Goal: Information Seeking & Learning: Learn about a topic

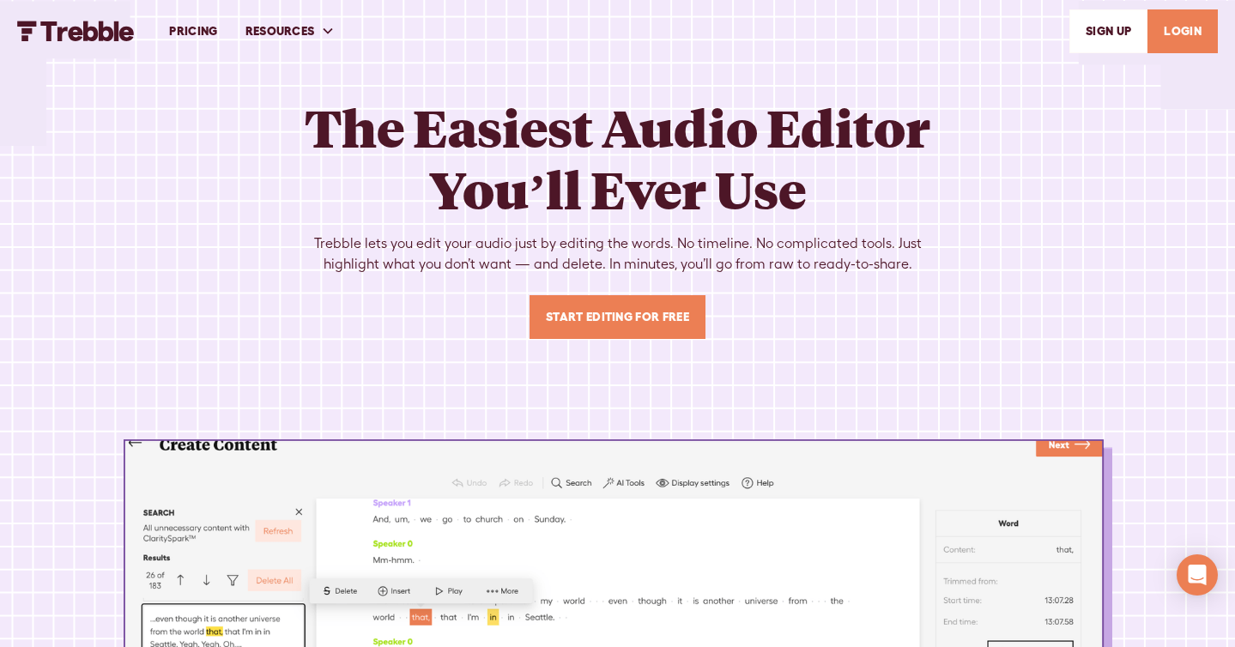
click at [78, 31] on img "home" at bounding box center [76, 31] width 118 height 21
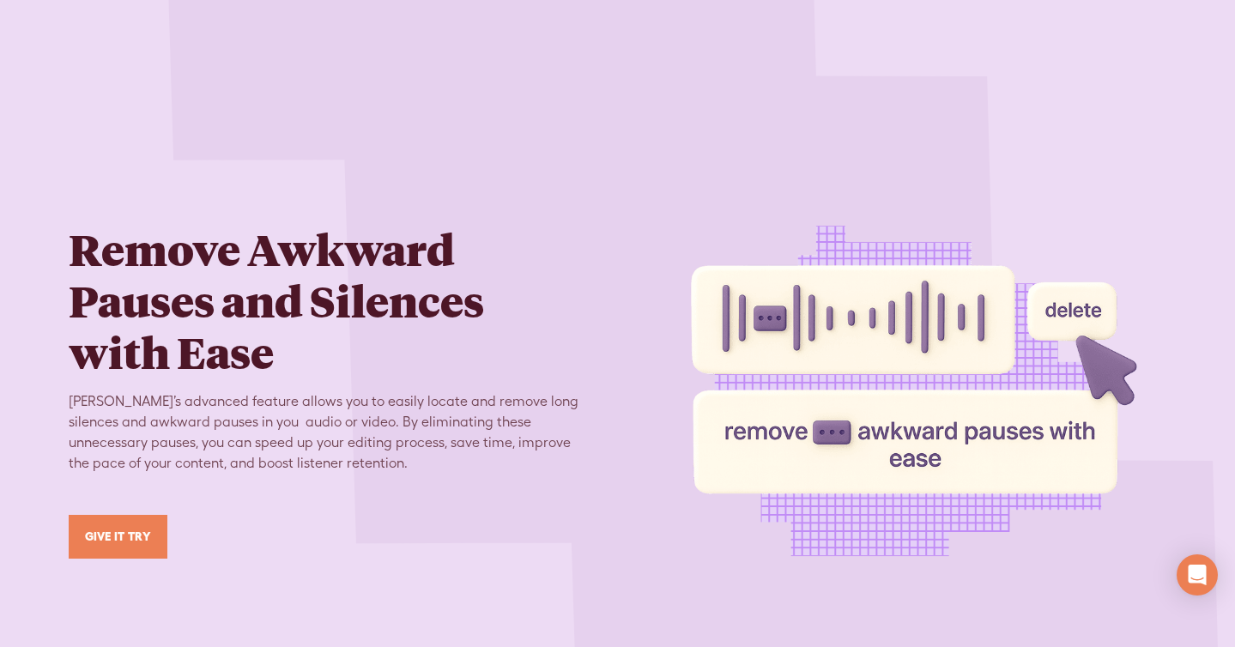
scroll to position [3907, 0]
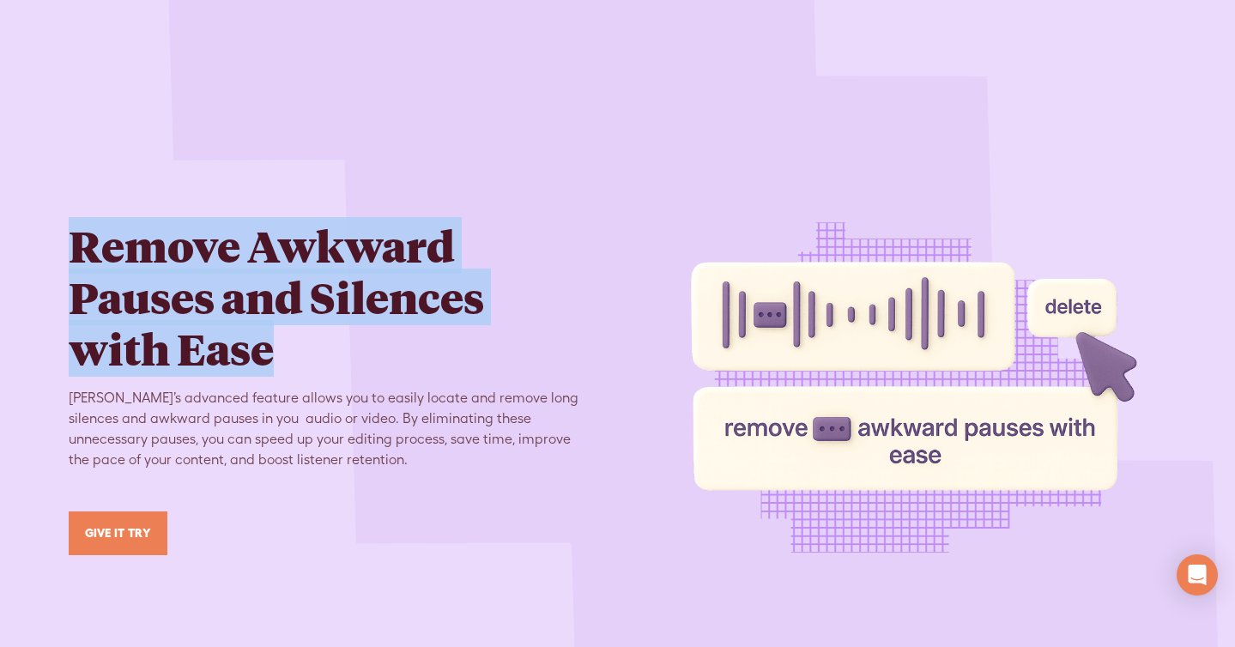
drag, startPoint x: 285, startPoint y: 323, endPoint x: 31, endPoint y: 171, distance: 296.0
copy h2 "Remove Awkward Pauses and Silences with Ease"
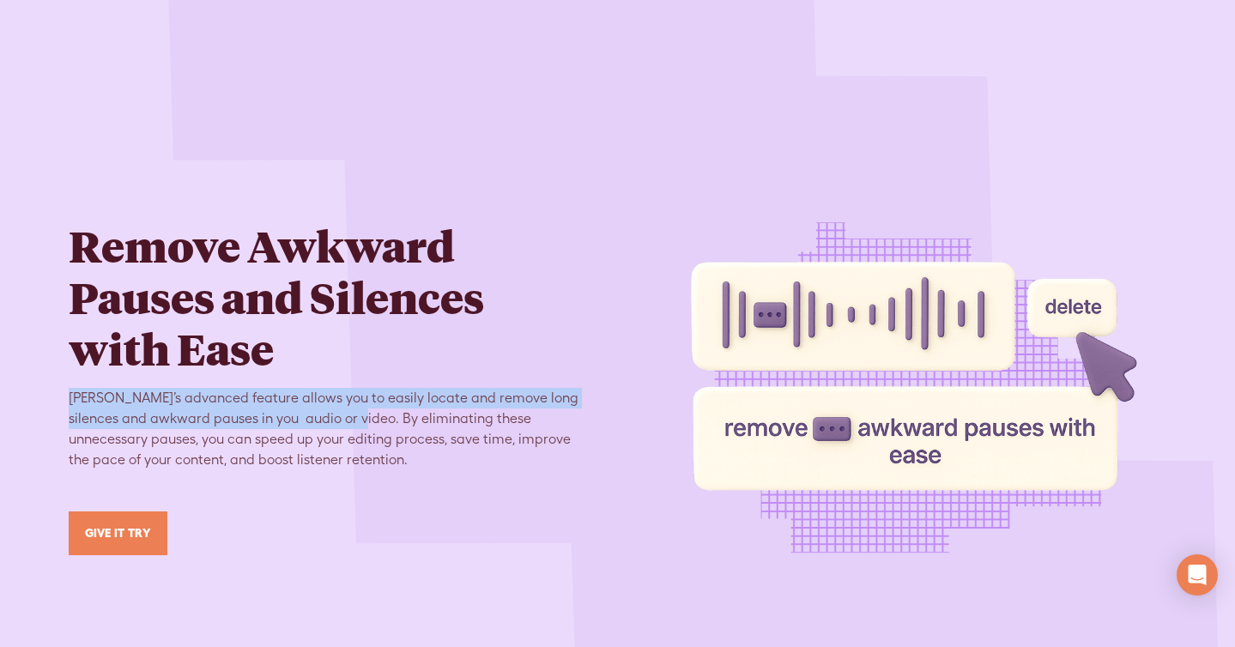
drag, startPoint x: 314, startPoint y: 402, endPoint x: 34, endPoint y: 380, distance: 280.6
copy div "Trebble’s advanced feature allows you to easily locate and remove long silences…"
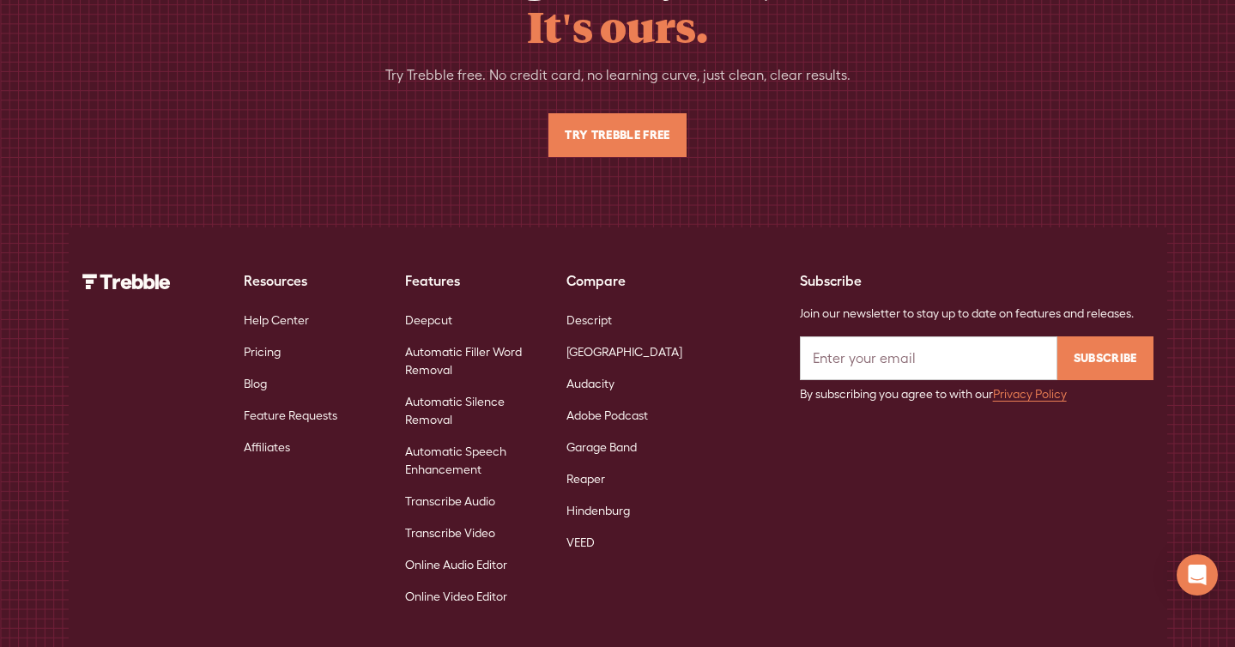
scroll to position [11055, 0]
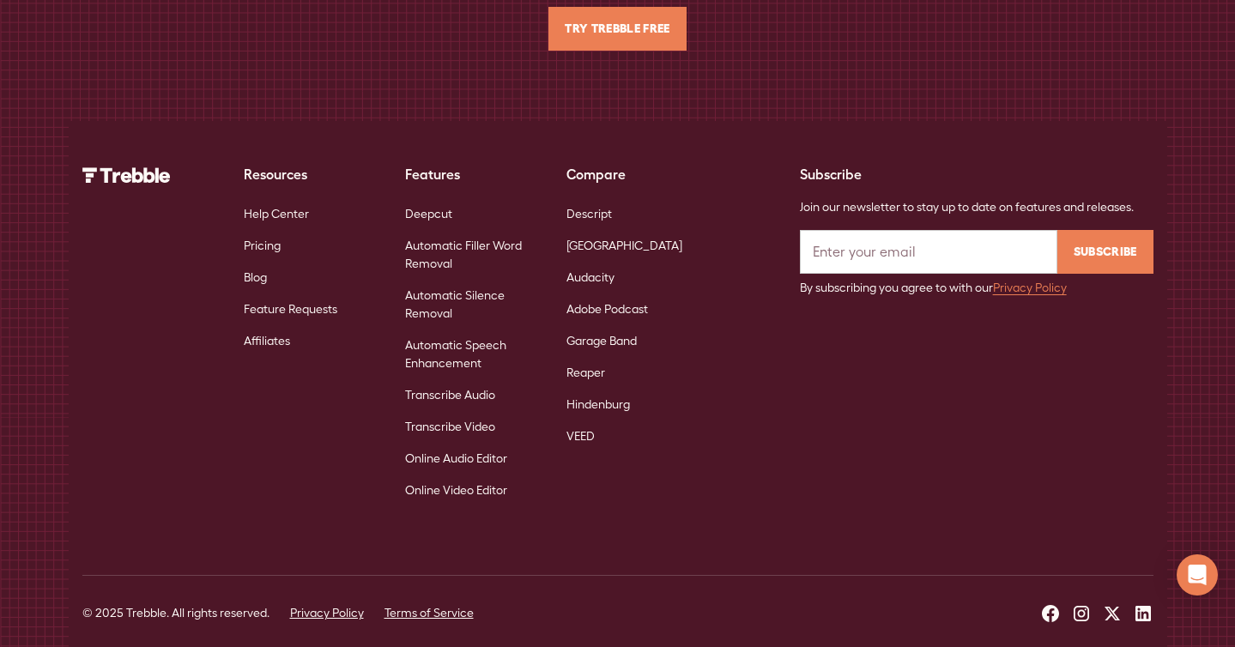
click at [417, 200] on link "Deepcut" at bounding box center [428, 214] width 47 height 32
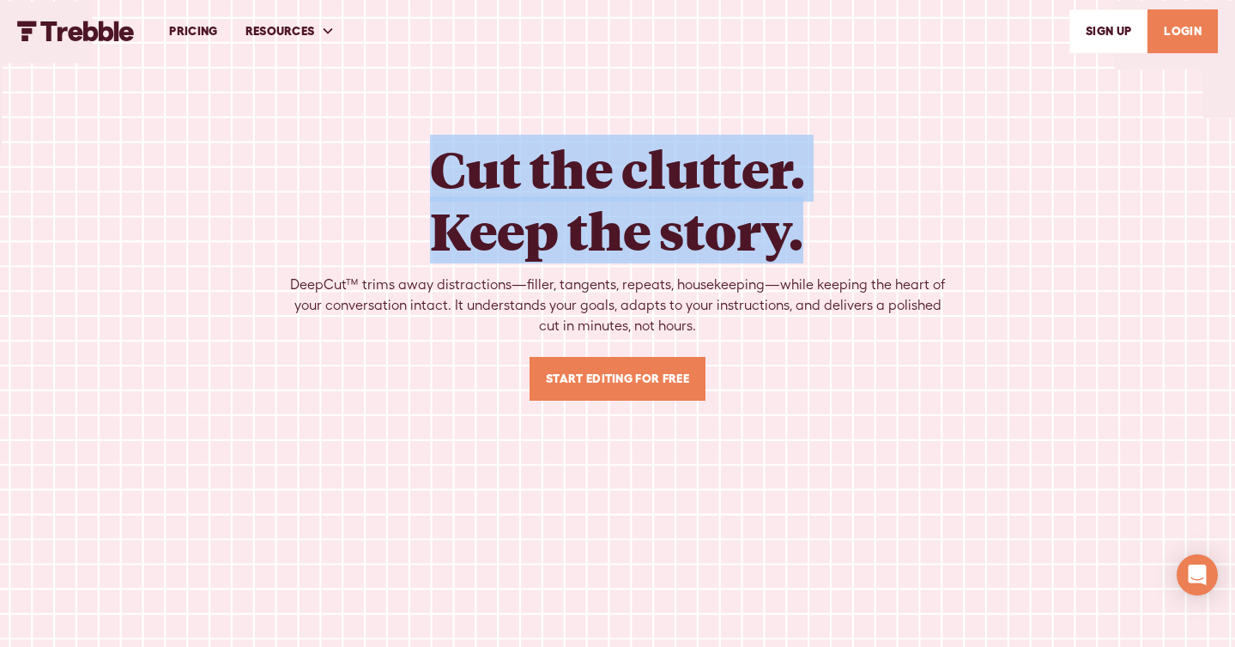
drag, startPoint x: 434, startPoint y: 164, endPoint x: 828, endPoint y: 211, distance: 396.7
click at [828, 211] on div "Cut the clutter. Keep the story. DeepCut™ trims away distractions—filler, tange…" at bounding box center [617, 268] width 659 height 263
copy h1 "Cut the clutter. Keep the story."
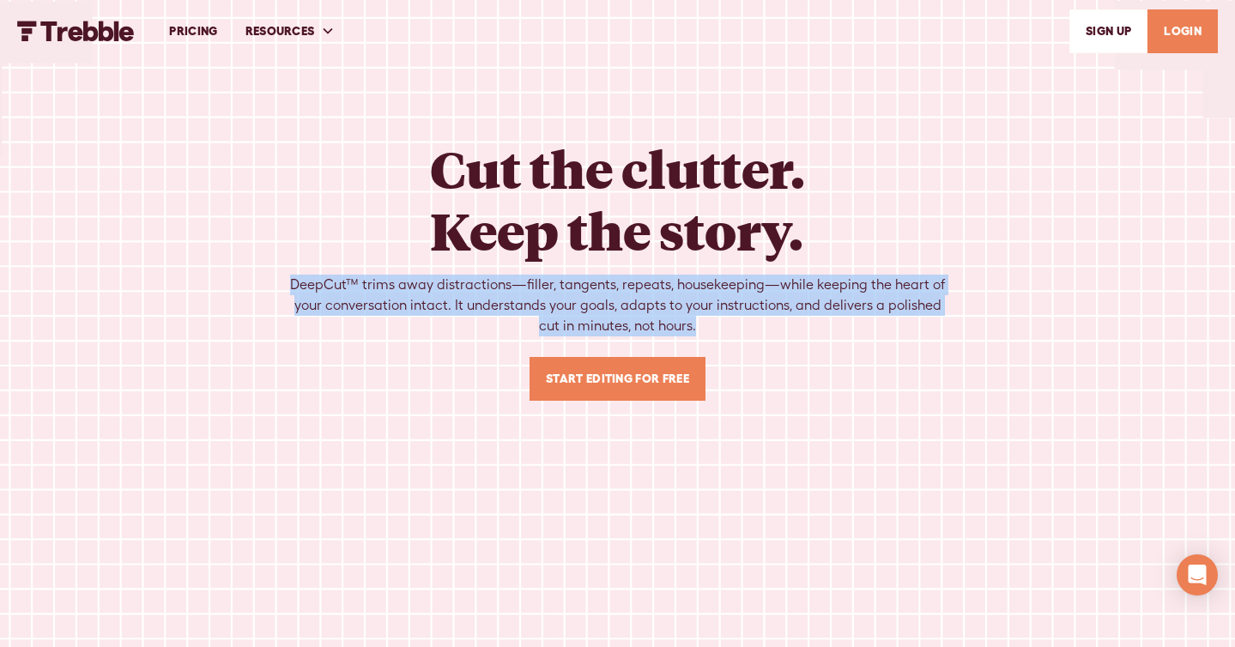
drag, startPoint x: 575, startPoint y: 323, endPoint x: 250, endPoint y: 291, distance: 326.8
click at [250, 291] on div "Cut the clutter. Keep the story. DeepCut™ trims away distractions—filler, tange…" at bounding box center [618, 605] width 1098 height 936
copy div "DeepCut™ trims away distractions—filler, tangents, repeats, housekeeping—while …"
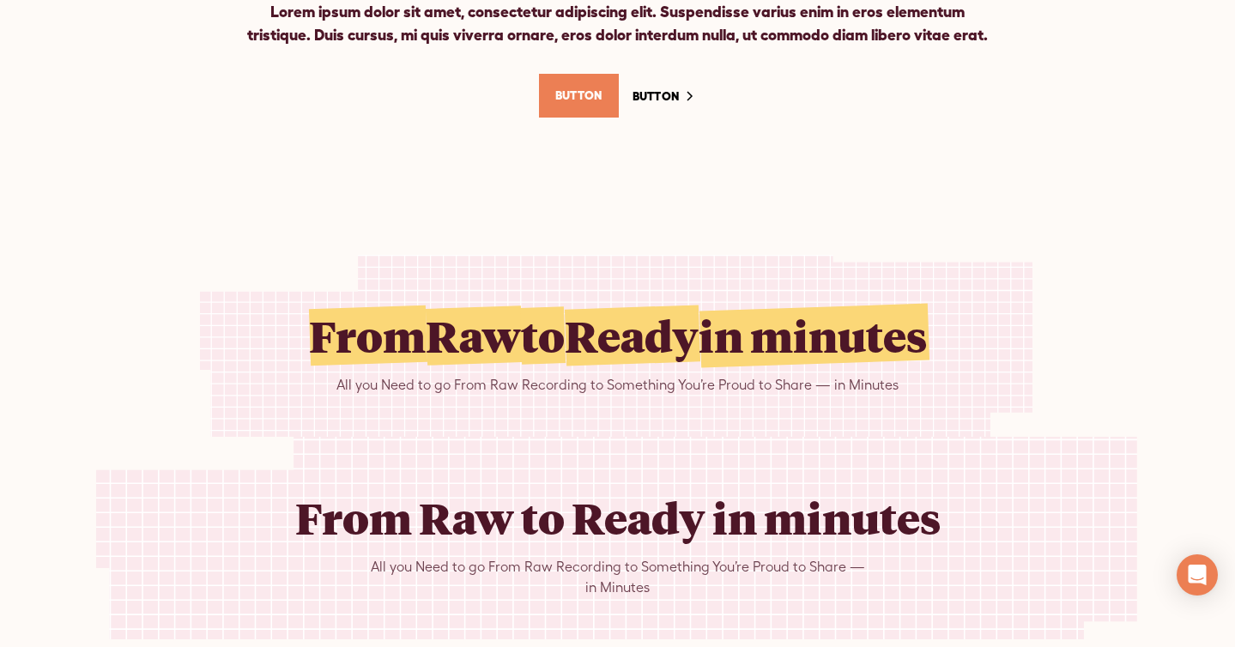
scroll to position [28886, 0]
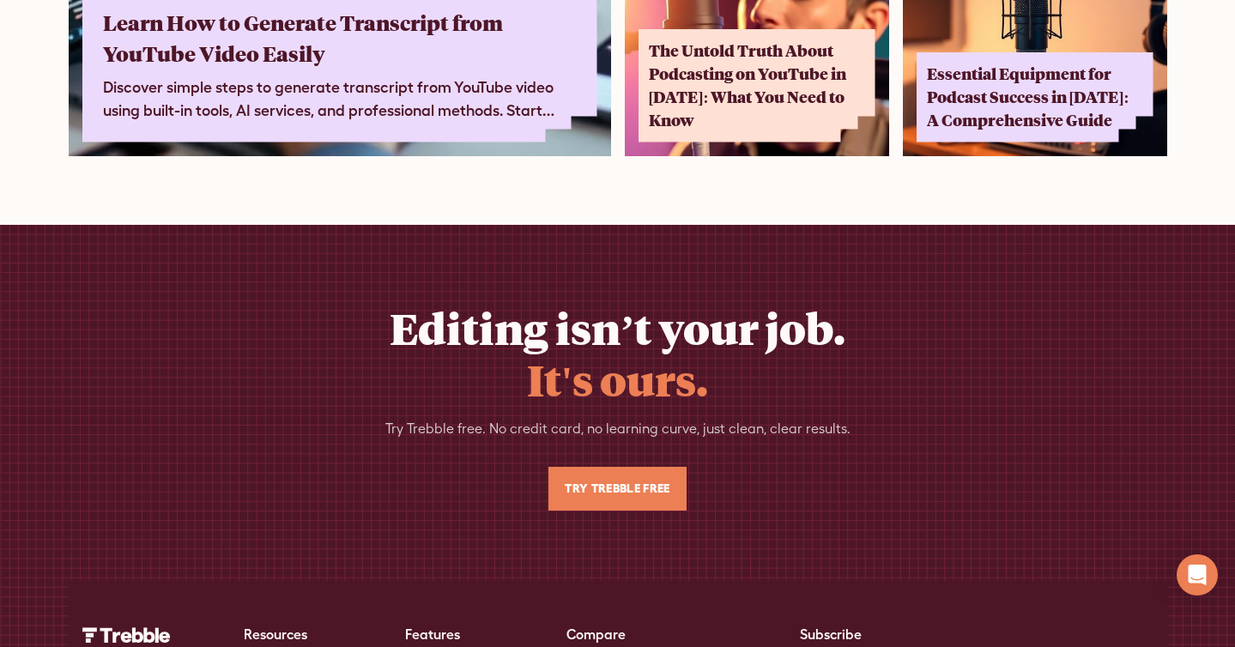
scroll to position [11055, 0]
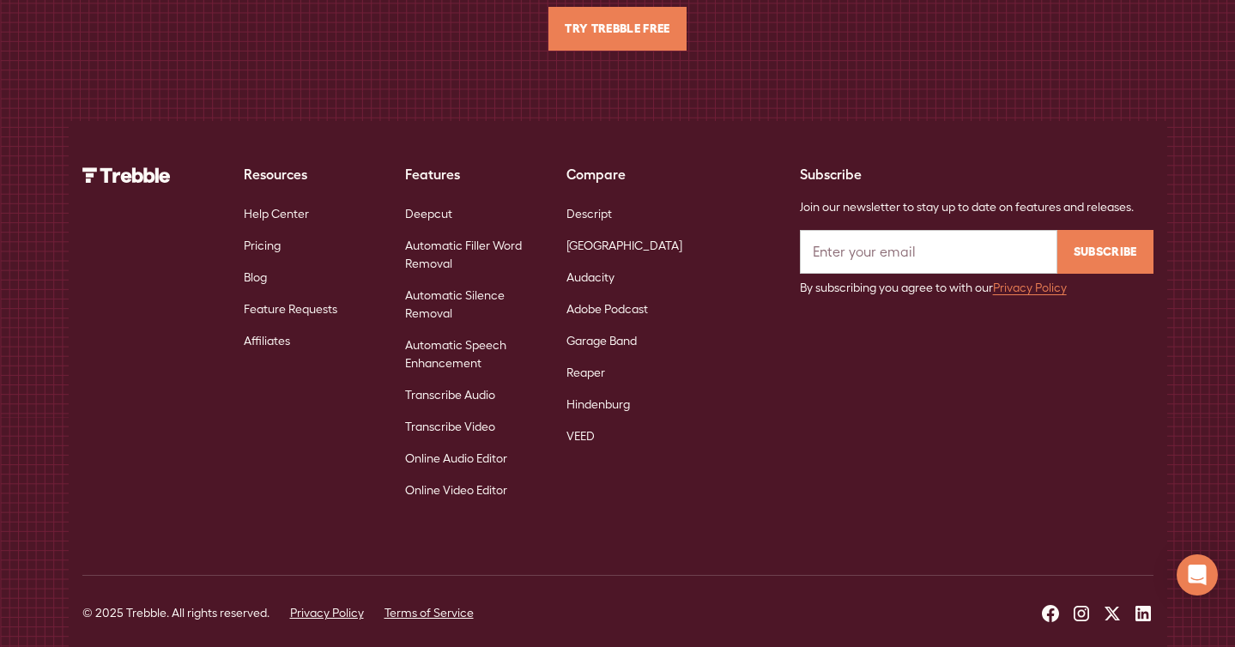
click at [465, 230] on link "Automatic Filler Word Removal" at bounding box center [472, 255] width 134 height 50
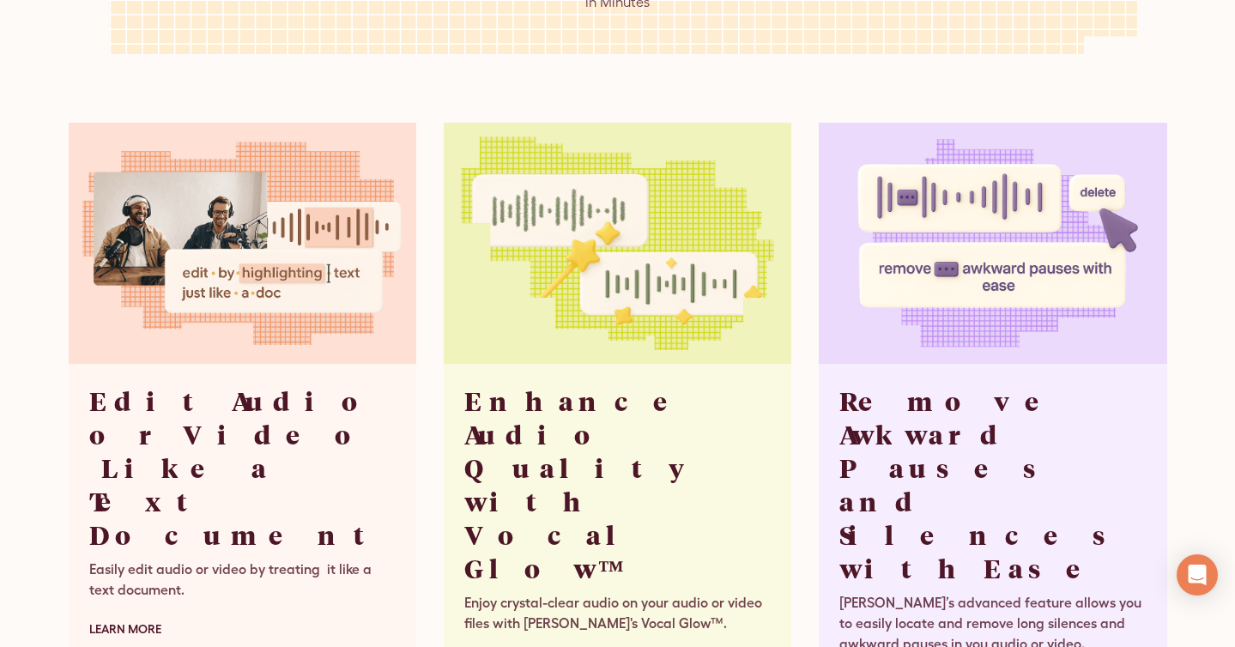
scroll to position [3621, 0]
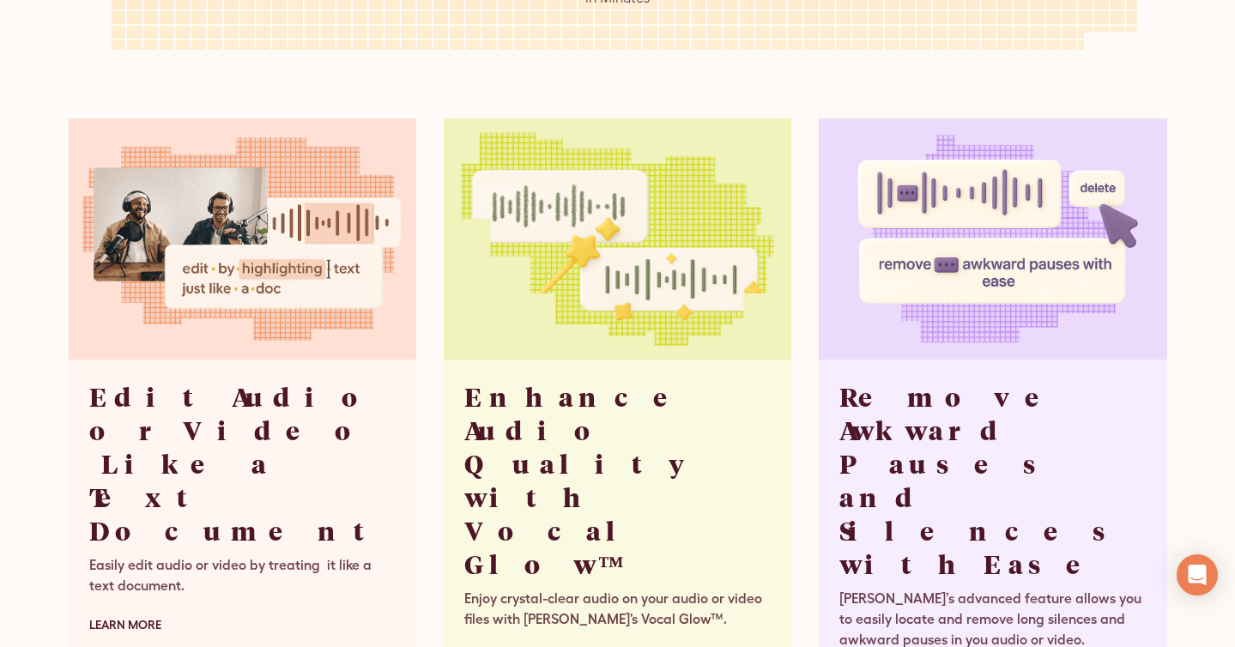
click at [601, 459] on h3 "Enhance Audio Quality with Vocal Glow™" at bounding box center [617, 480] width 306 height 201
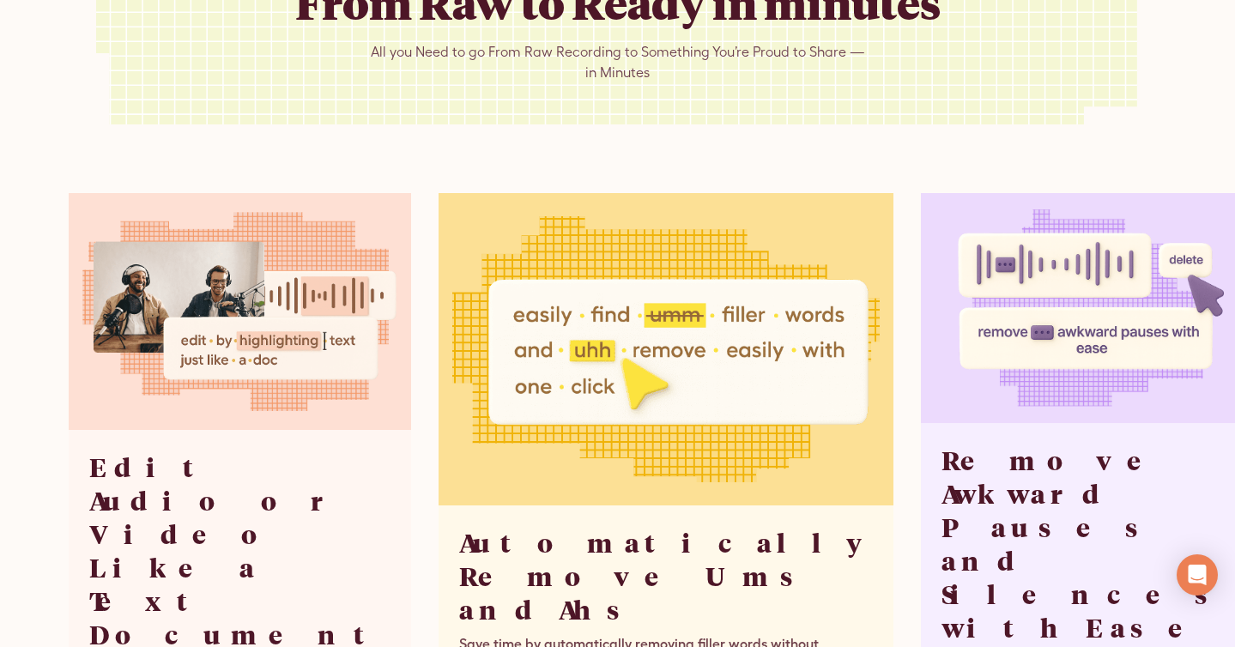
scroll to position [3844, 0]
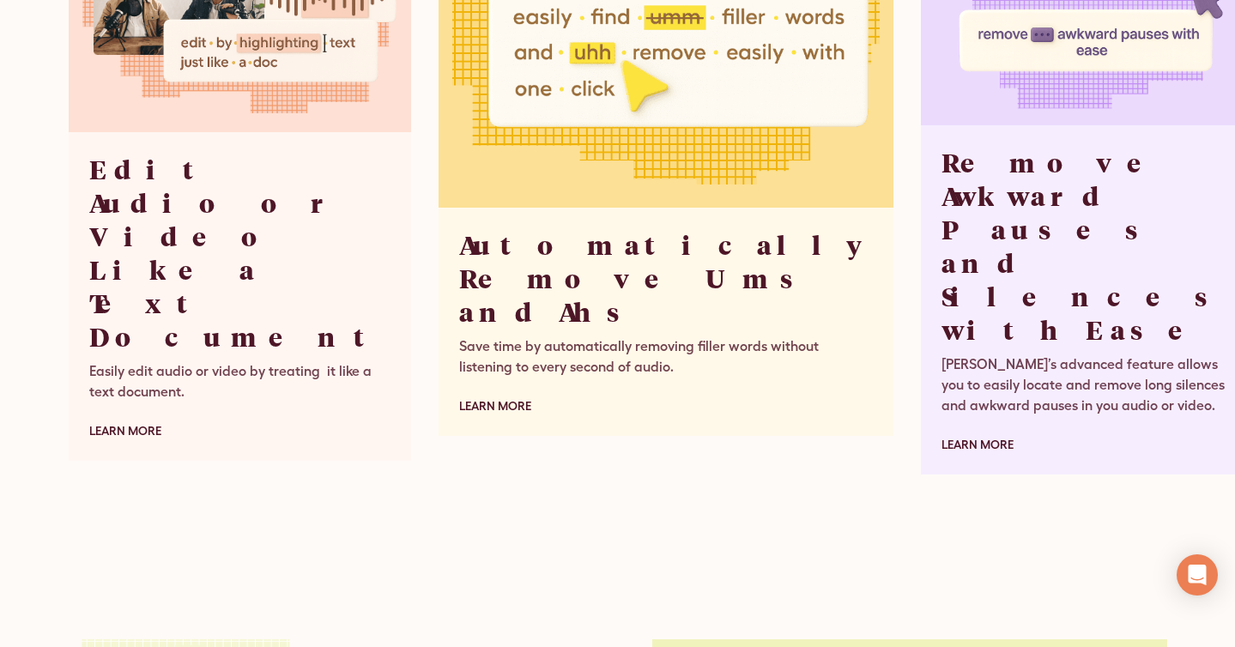
click at [941, 354] on div "Trebble’s advanced feature allows you to easily locate and remove long silences…" at bounding box center [1086, 385] width 291 height 62
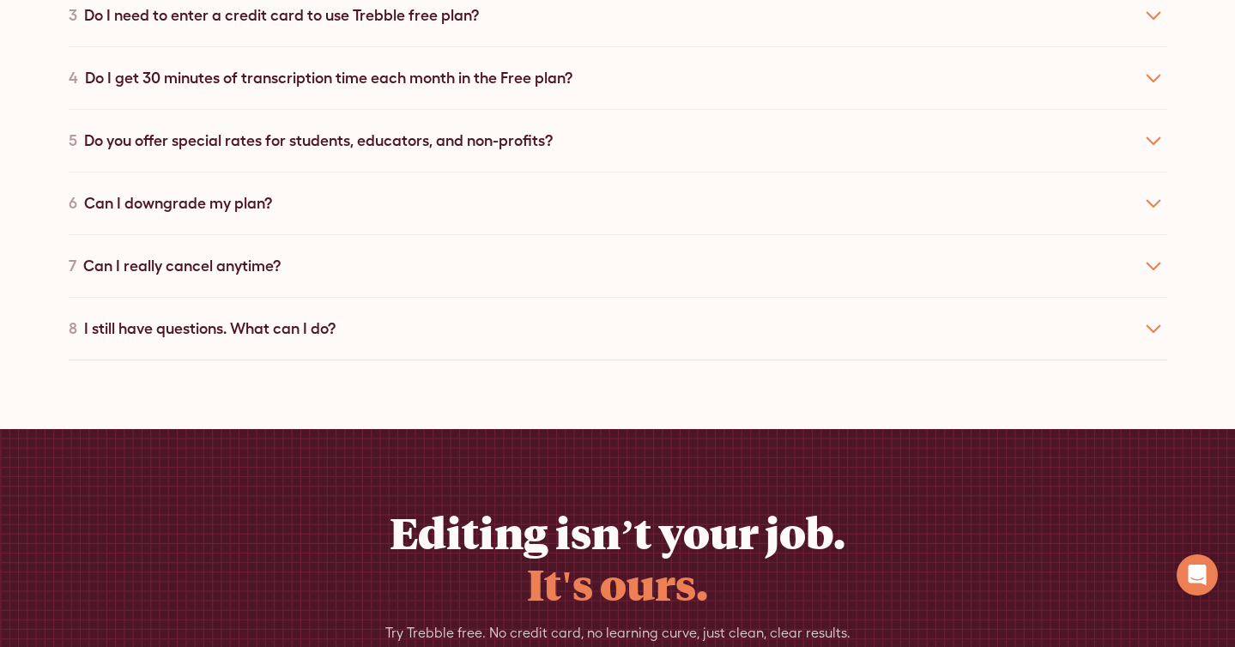
scroll to position [6259, 0]
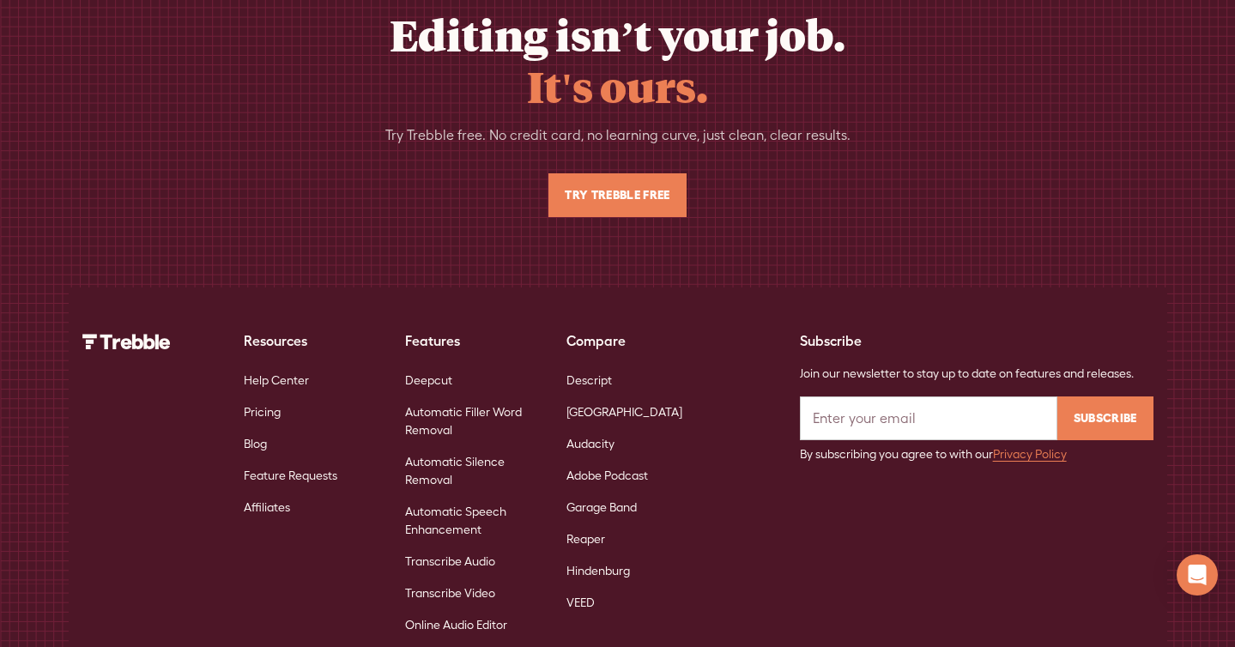
click at [473, 546] on link "Transcribe Audio" at bounding box center [450, 562] width 90 height 32
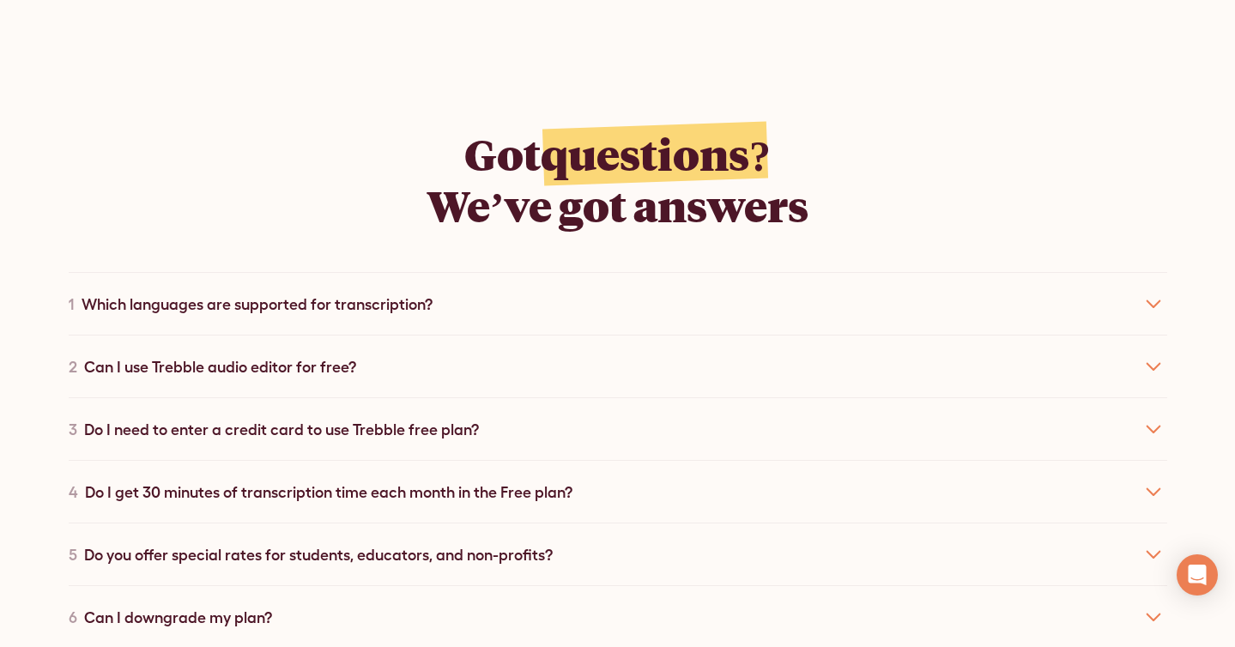
scroll to position [7230, 0]
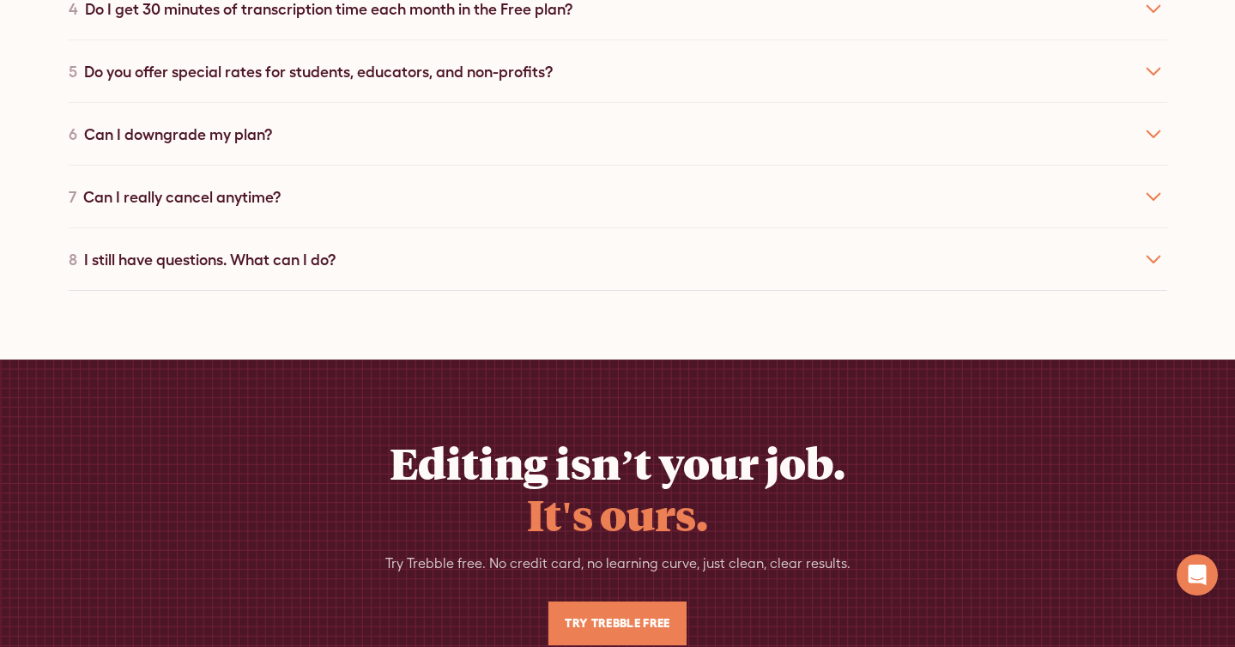
scroll to position [7493, 0]
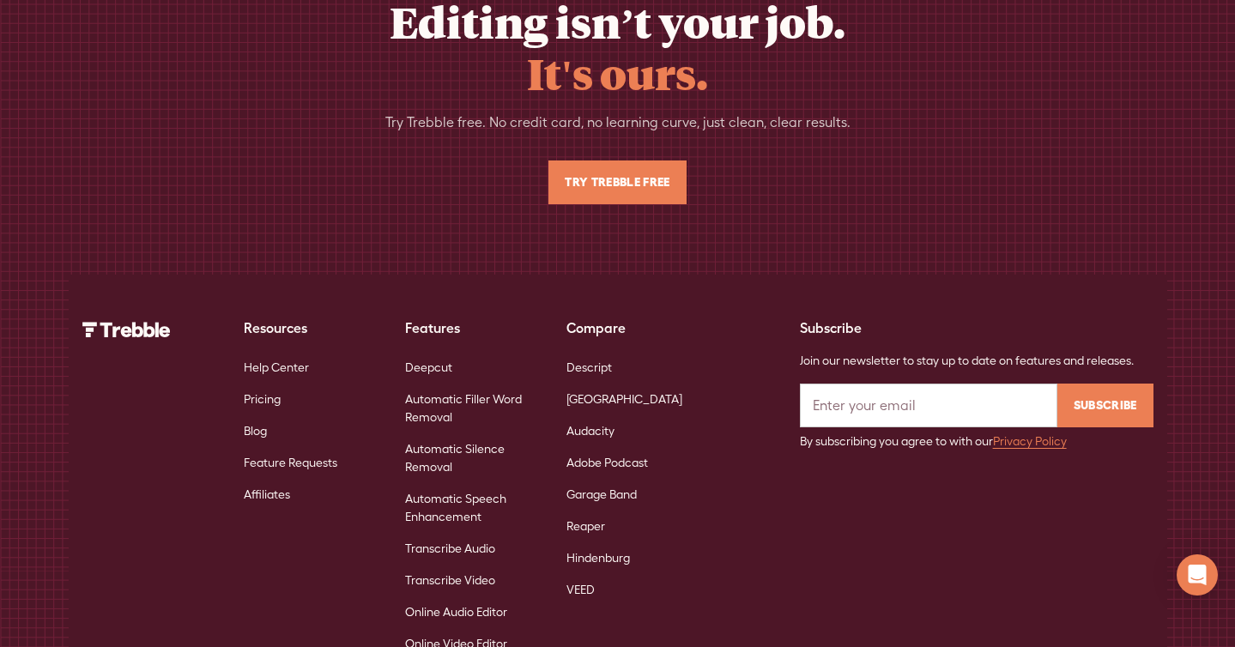
click at [475, 628] on link "Online Video Editor" at bounding box center [456, 644] width 102 height 32
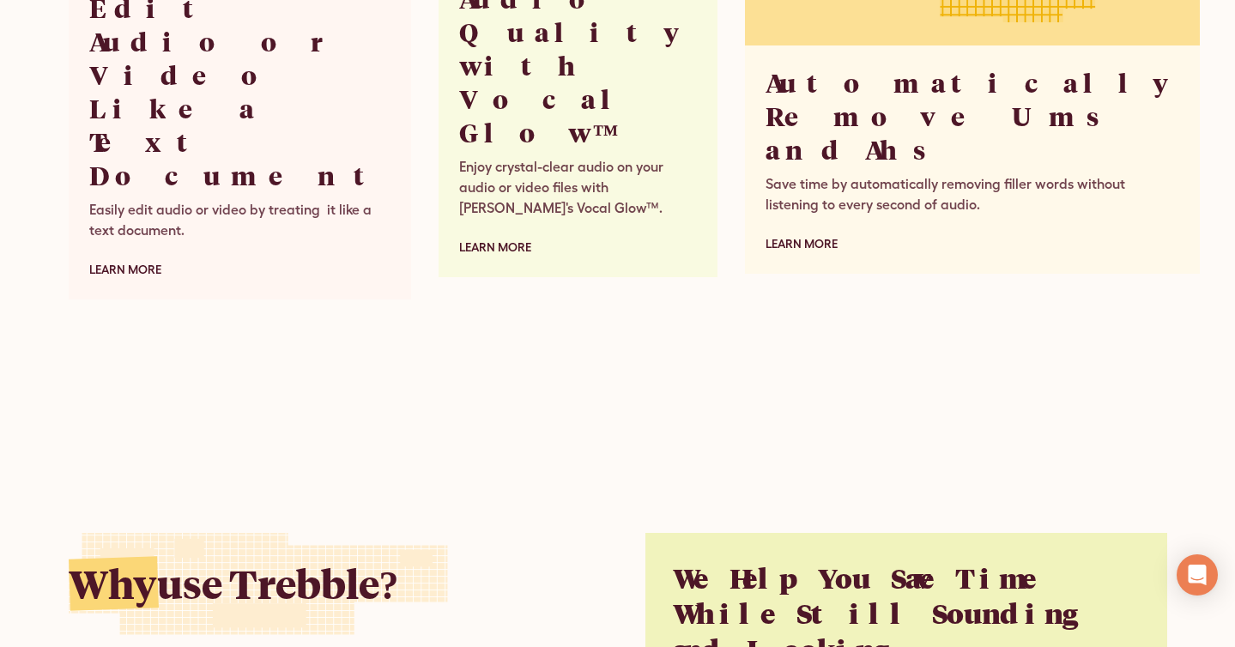
scroll to position [4614, 0]
